Goal: Transaction & Acquisition: Purchase product/service

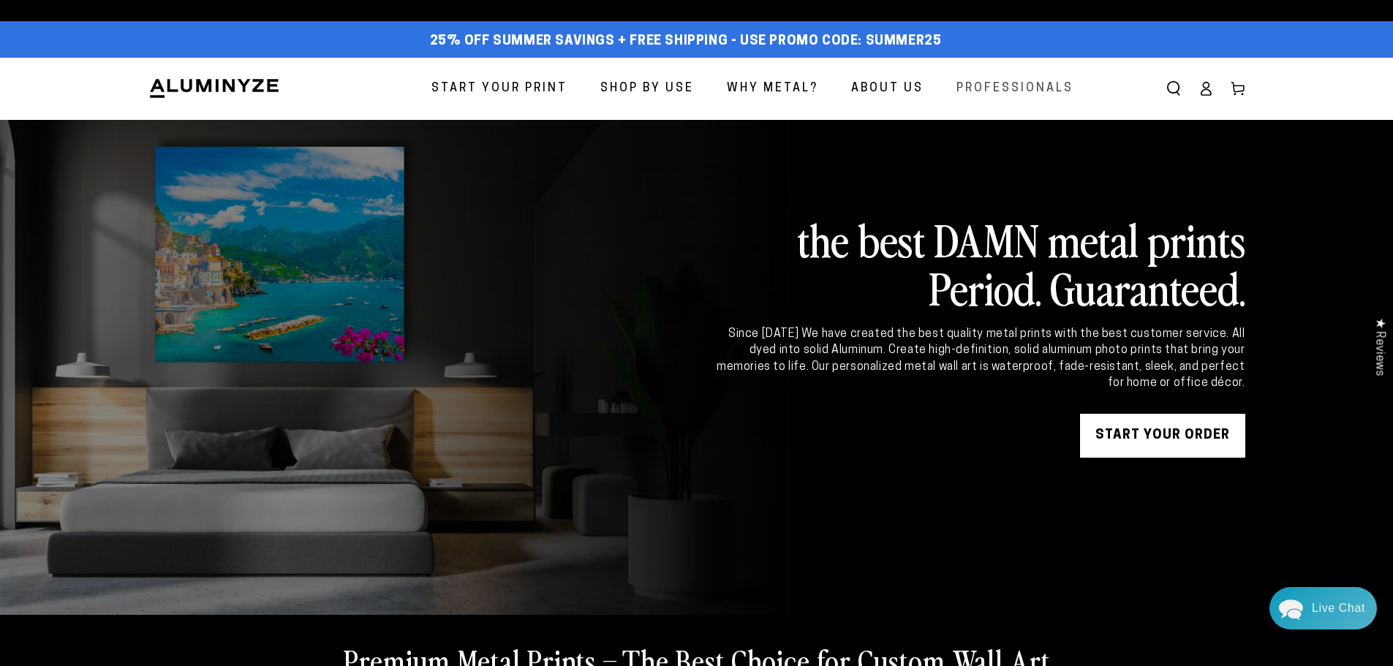
click at [1037, 90] on span "Professionals" at bounding box center [1014, 88] width 117 height 21
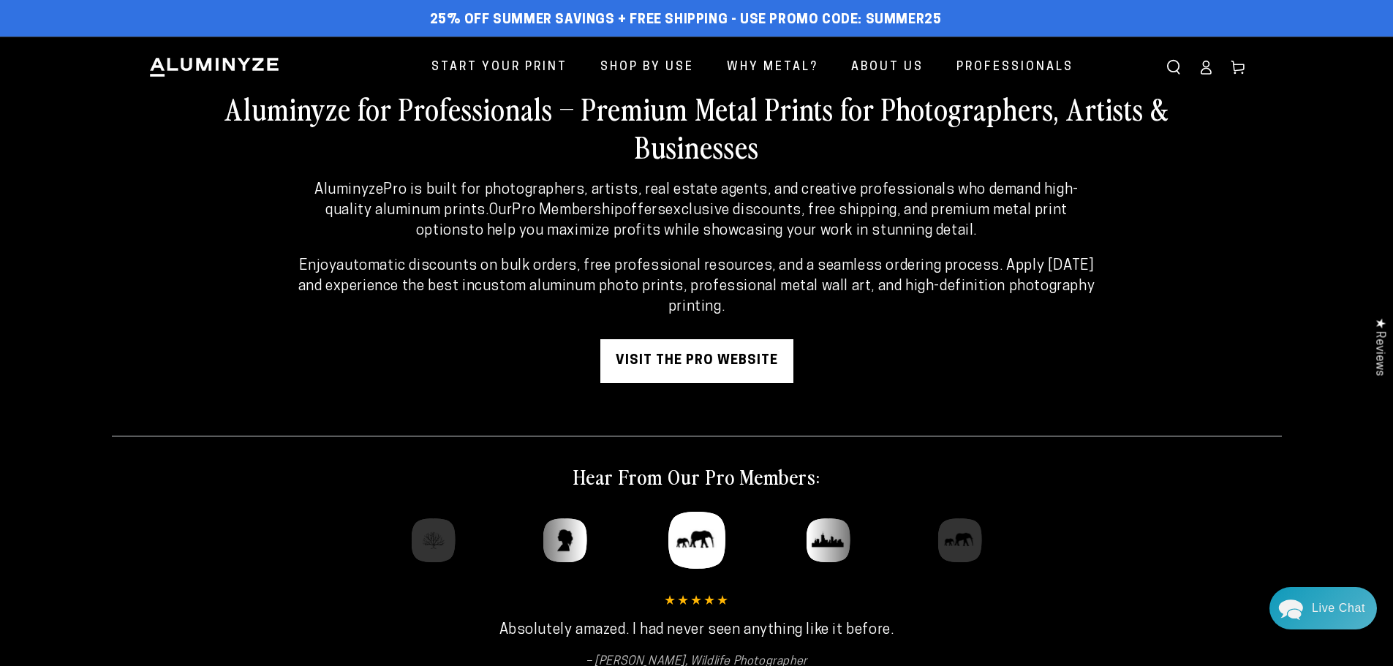
click at [676, 363] on link "visit the pro website" at bounding box center [696, 361] width 193 height 44
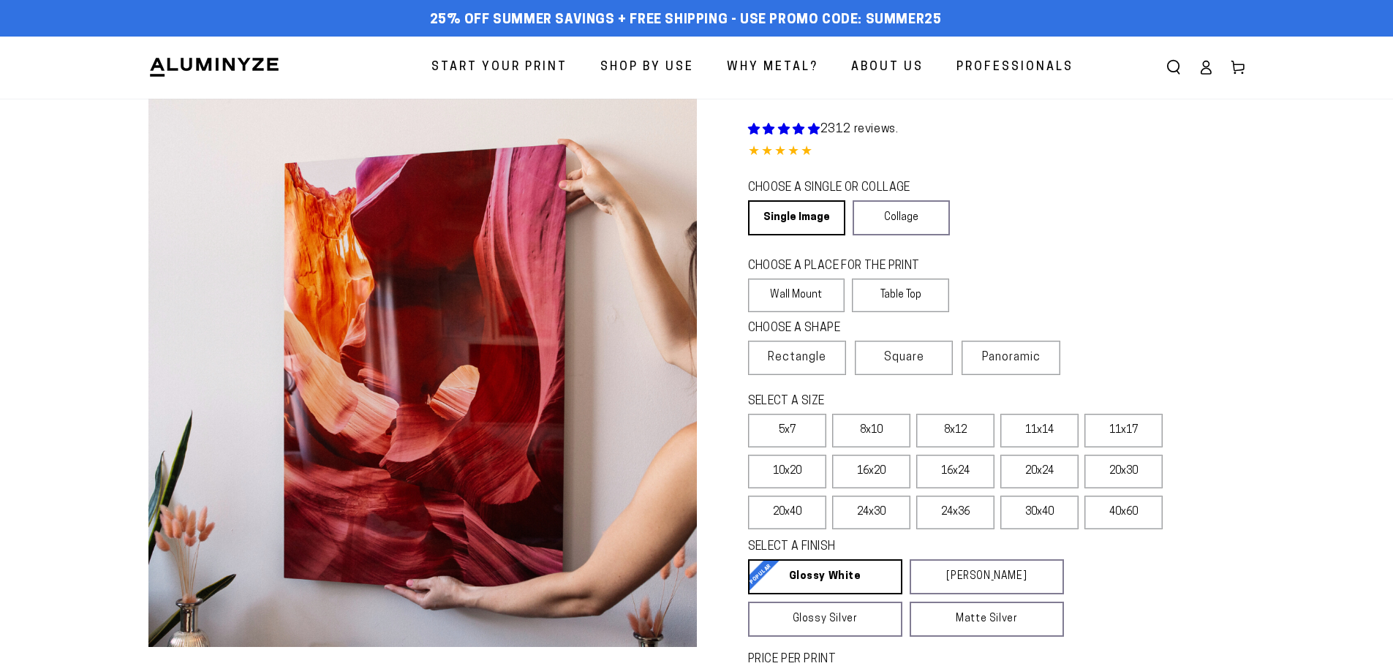
select select "**********"
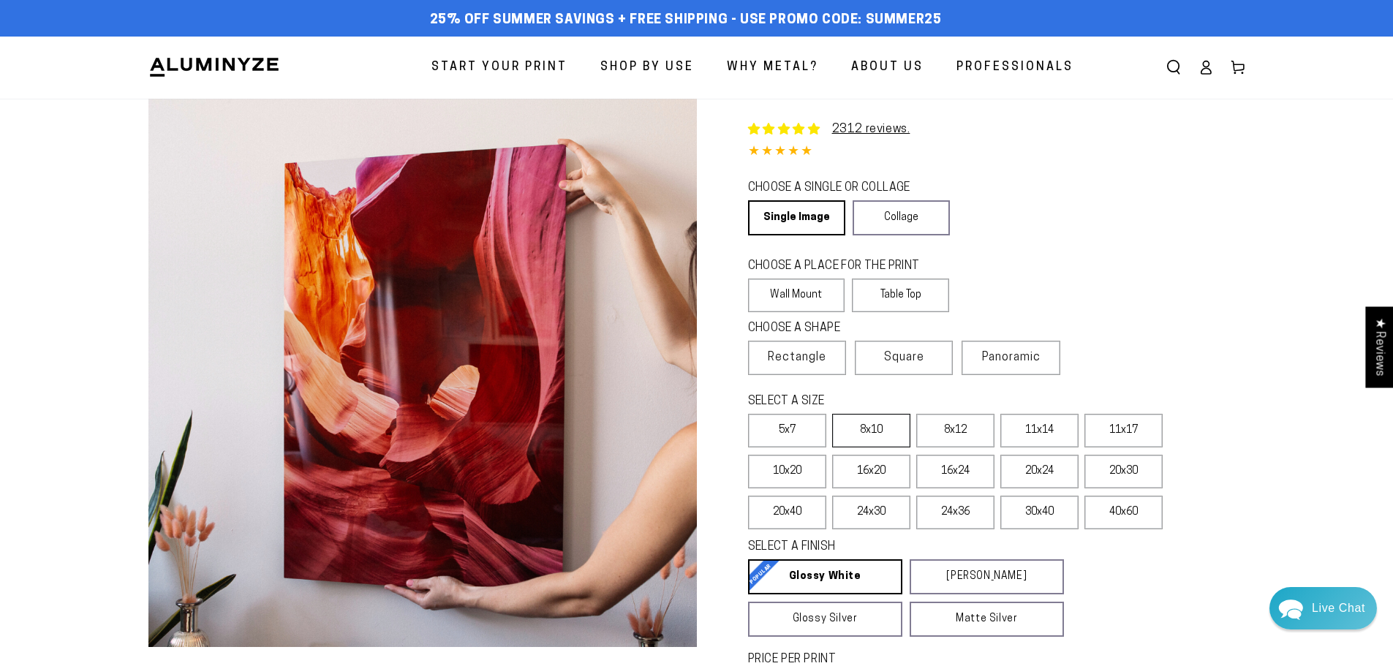
click at [880, 434] on label "8x10" at bounding box center [871, 431] width 78 height 34
click at [901, 471] on label "16x20" at bounding box center [871, 472] width 78 height 34
click at [992, 472] on label "16x24" at bounding box center [955, 472] width 78 height 34
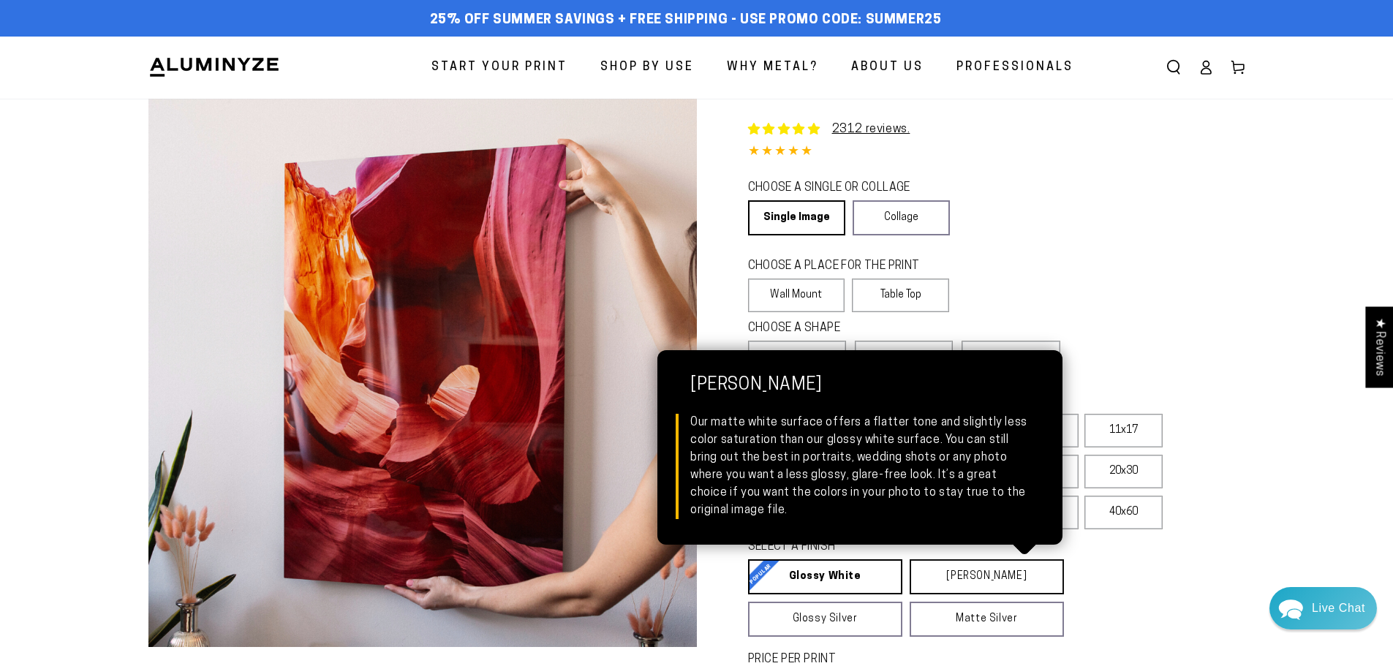
click at [990, 572] on link "Matte White Matte White Our matte white surface offers a flatter tone and sligh…" at bounding box center [986, 576] width 154 height 35
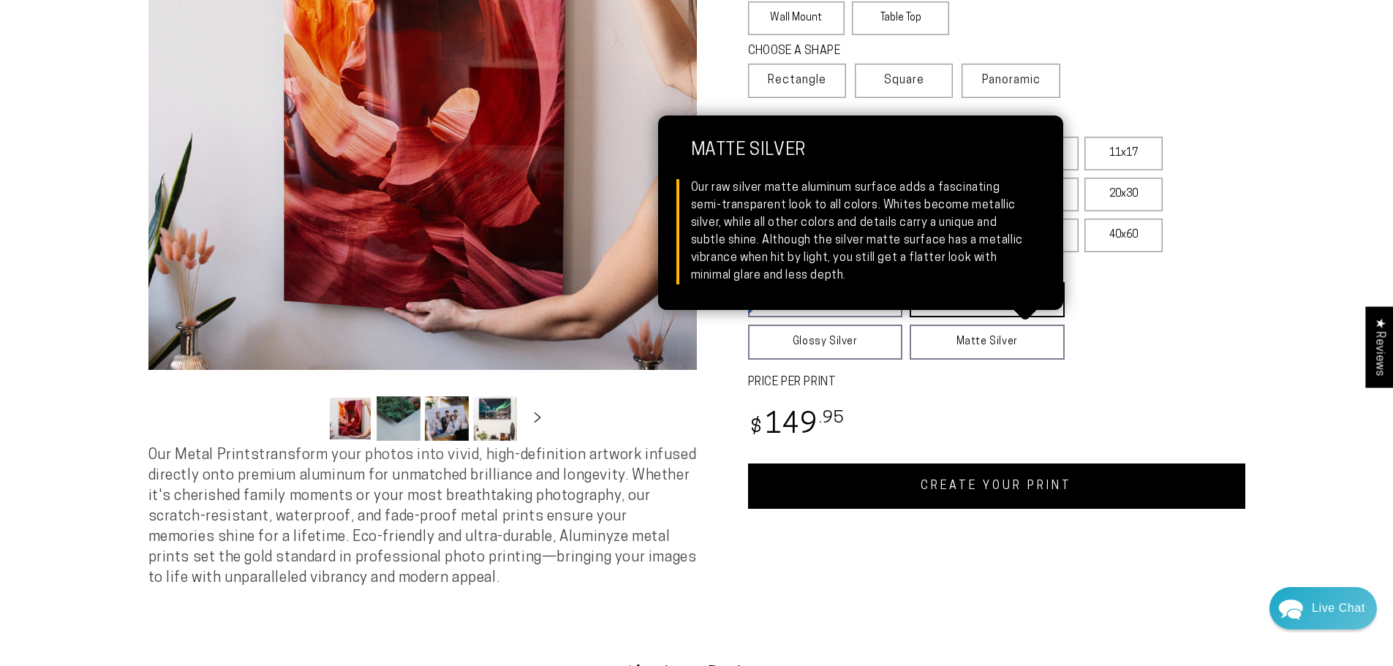
scroll to position [292, 0]
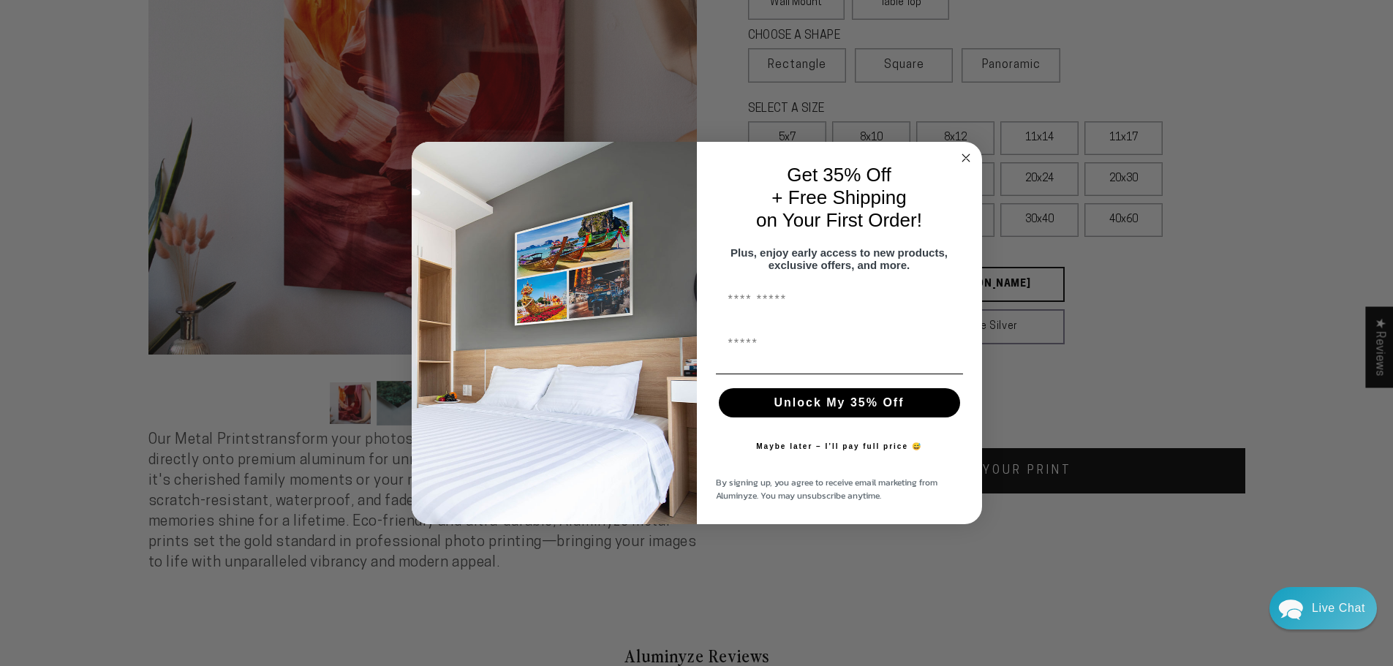
click at [967, 153] on circle "Close dialog" at bounding box center [965, 157] width 17 height 17
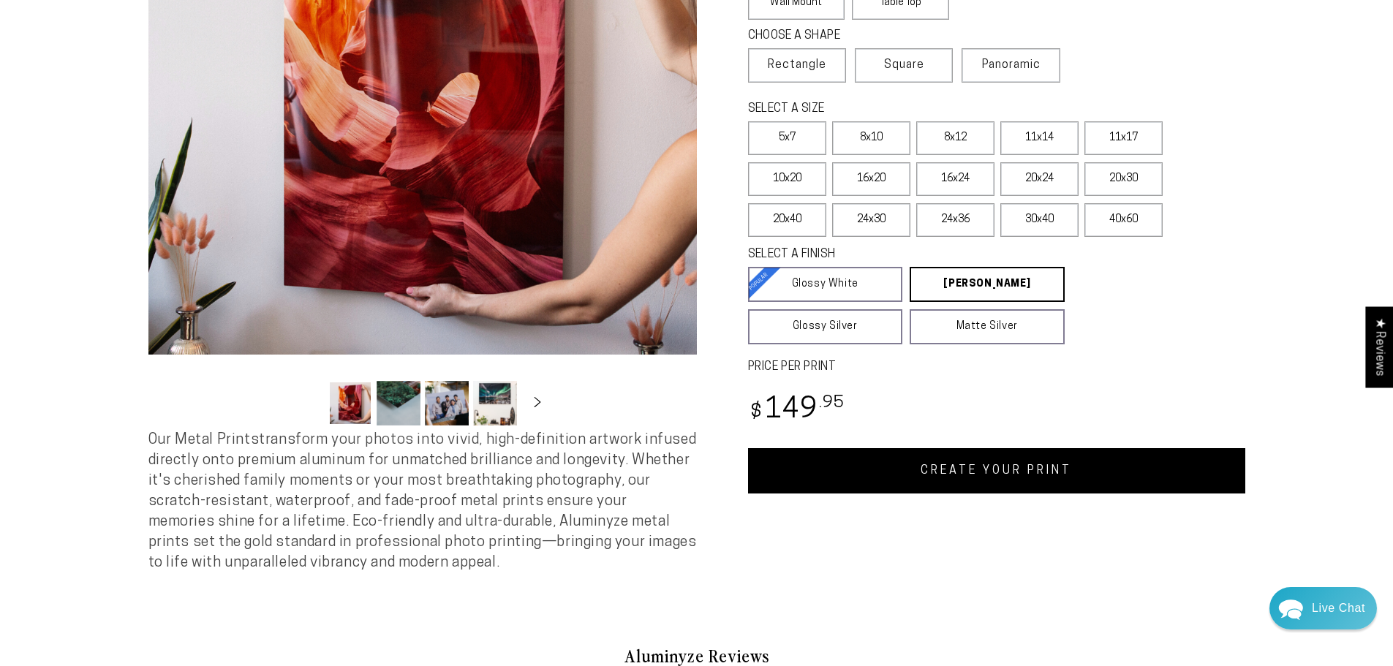
click at [940, 493] on div "Single Product 2312 reviews. 4.85 / 5.0 (2244) 2244 total reviews CHOOSE A SING…" at bounding box center [971, 189] width 548 height 767
click at [939, 478] on link "CREATE YOUR PRINT" at bounding box center [996, 470] width 497 height 45
